Goal: Find specific page/section: Find specific page/section

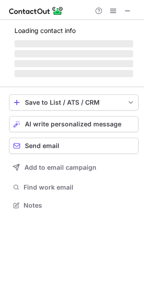
scroll to position [196, 144]
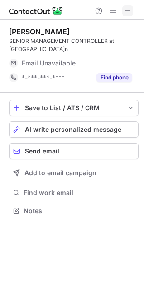
click at [128, 12] on span at bounding box center [127, 10] width 7 height 7
